Goal: Task Accomplishment & Management: Use online tool/utility

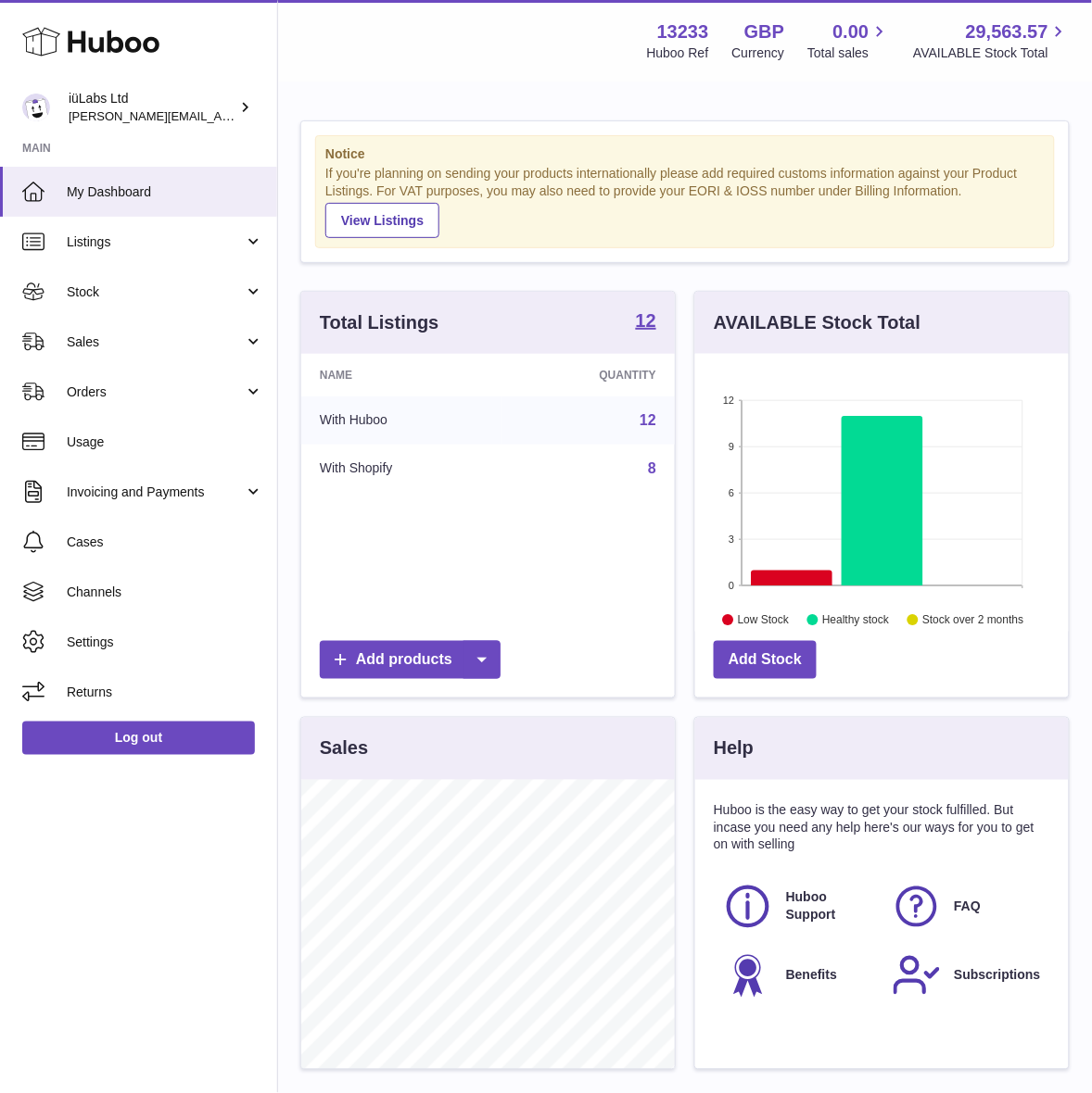
scroll to position [288, 373]
click at [156, 334] on span "Sales" at bounding box center [155, 342] width 177 height 17
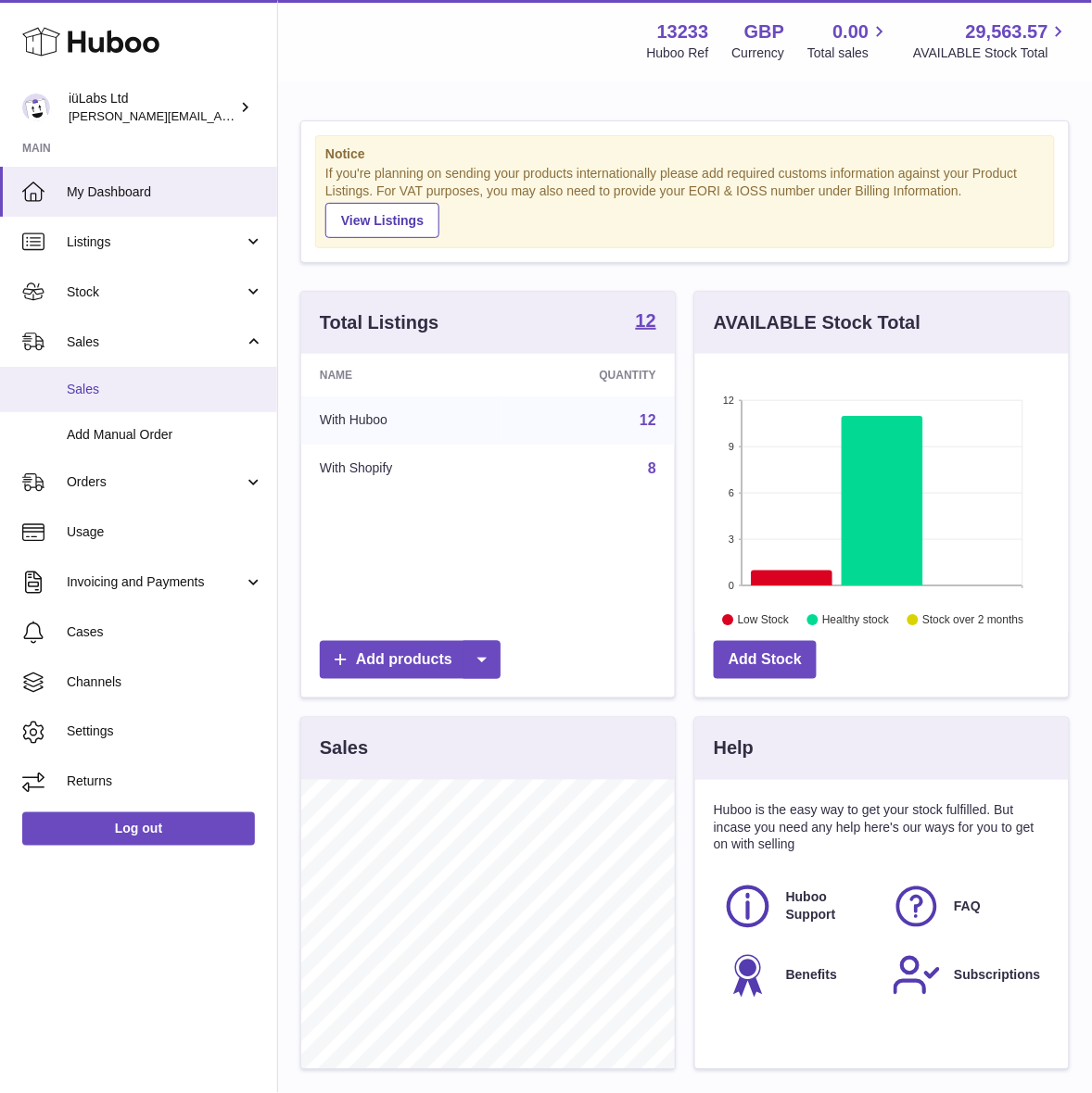
click at [149, 378] on link "Sales" at bounding box center [138, 389] width 277 height 46
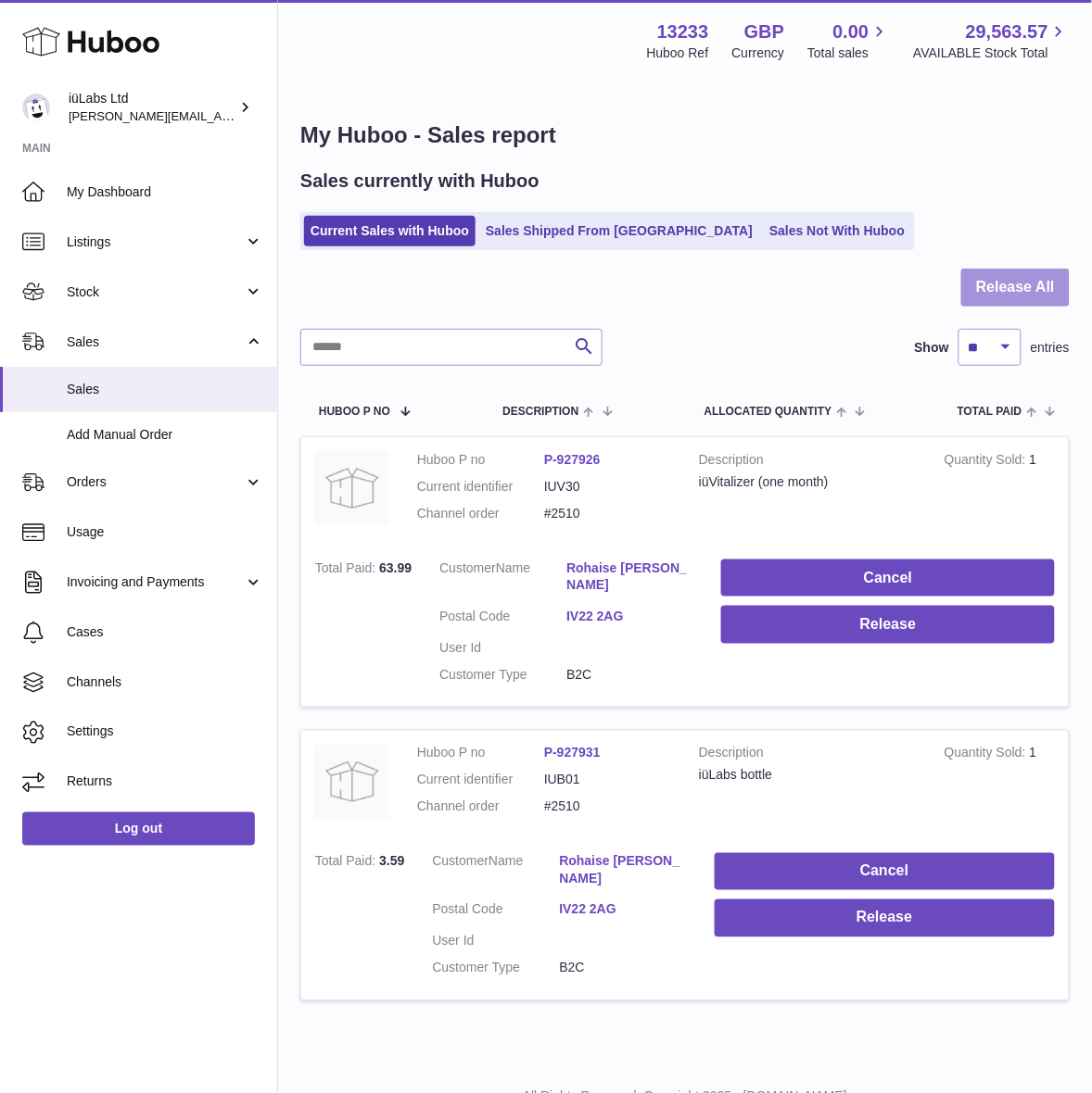
click at [1010, 274] on button "Release All" at bounding box center [1015, 288] width 109 height 38
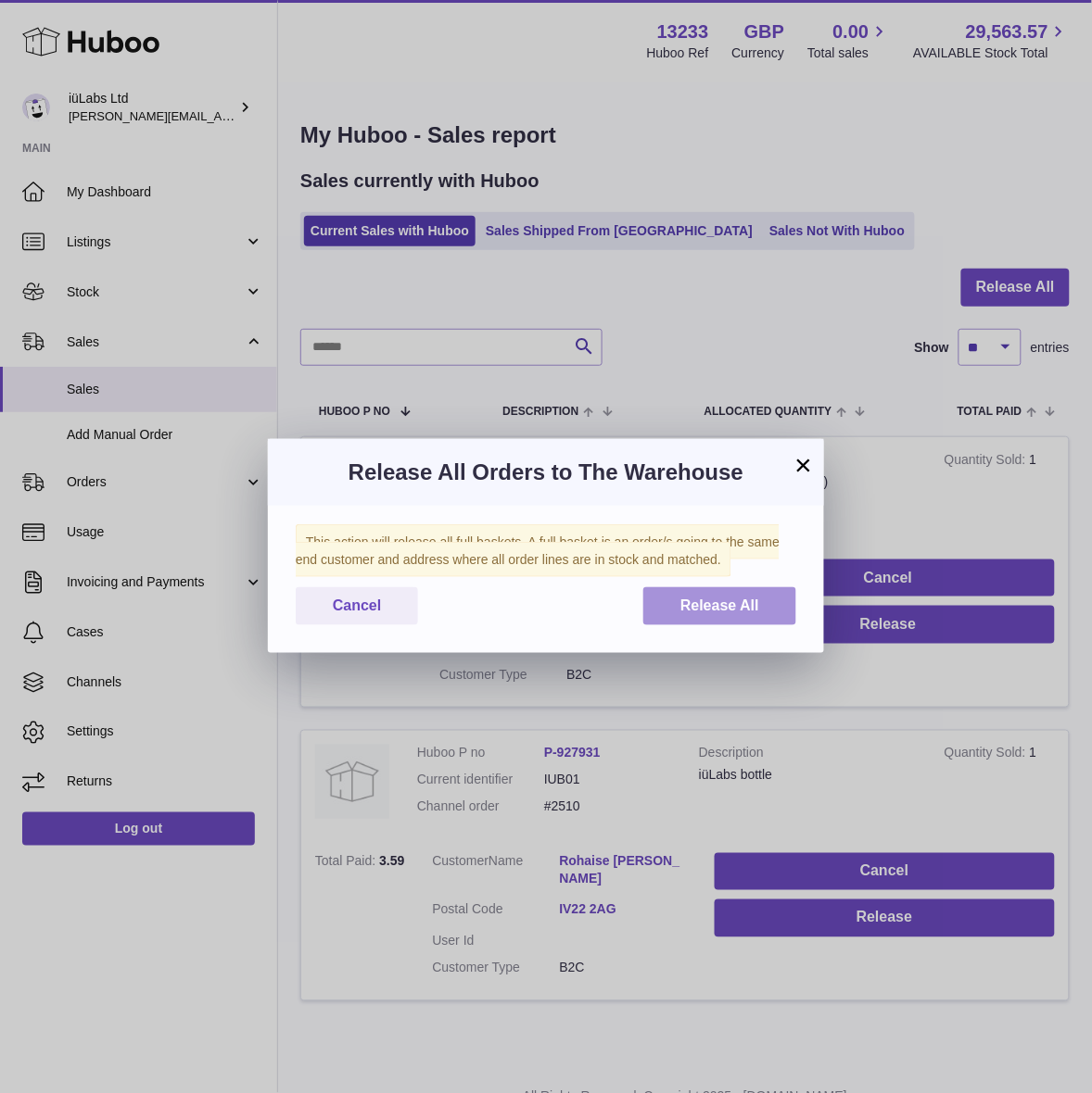
click at [727, 600] on span "Release All" at bounding box center [719, 606] width 79 height 16
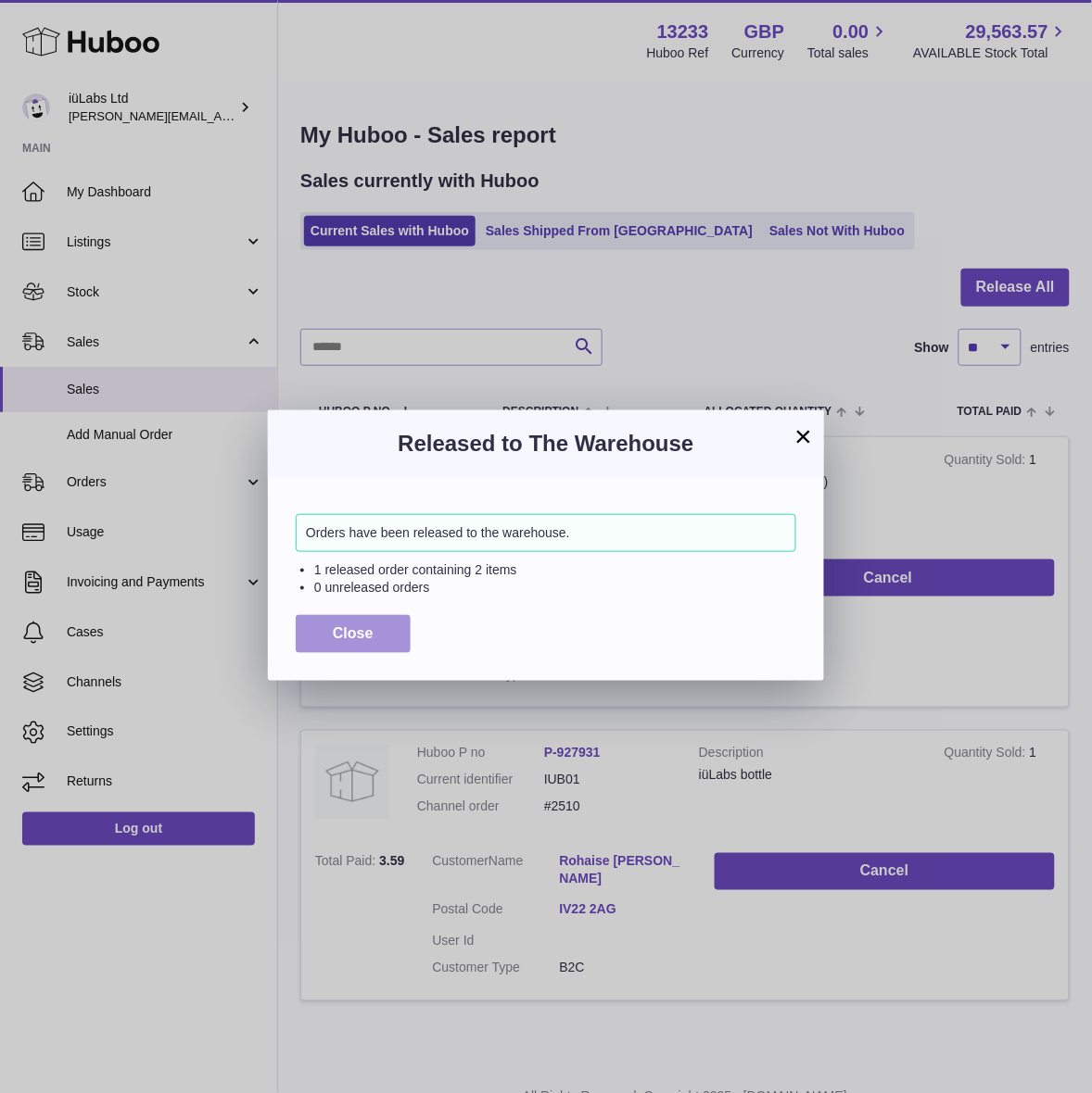
click at [326, 651] on button "Close" at bounding box center [352, 634] width 115 height 38
